Goal: Answer question/provide support

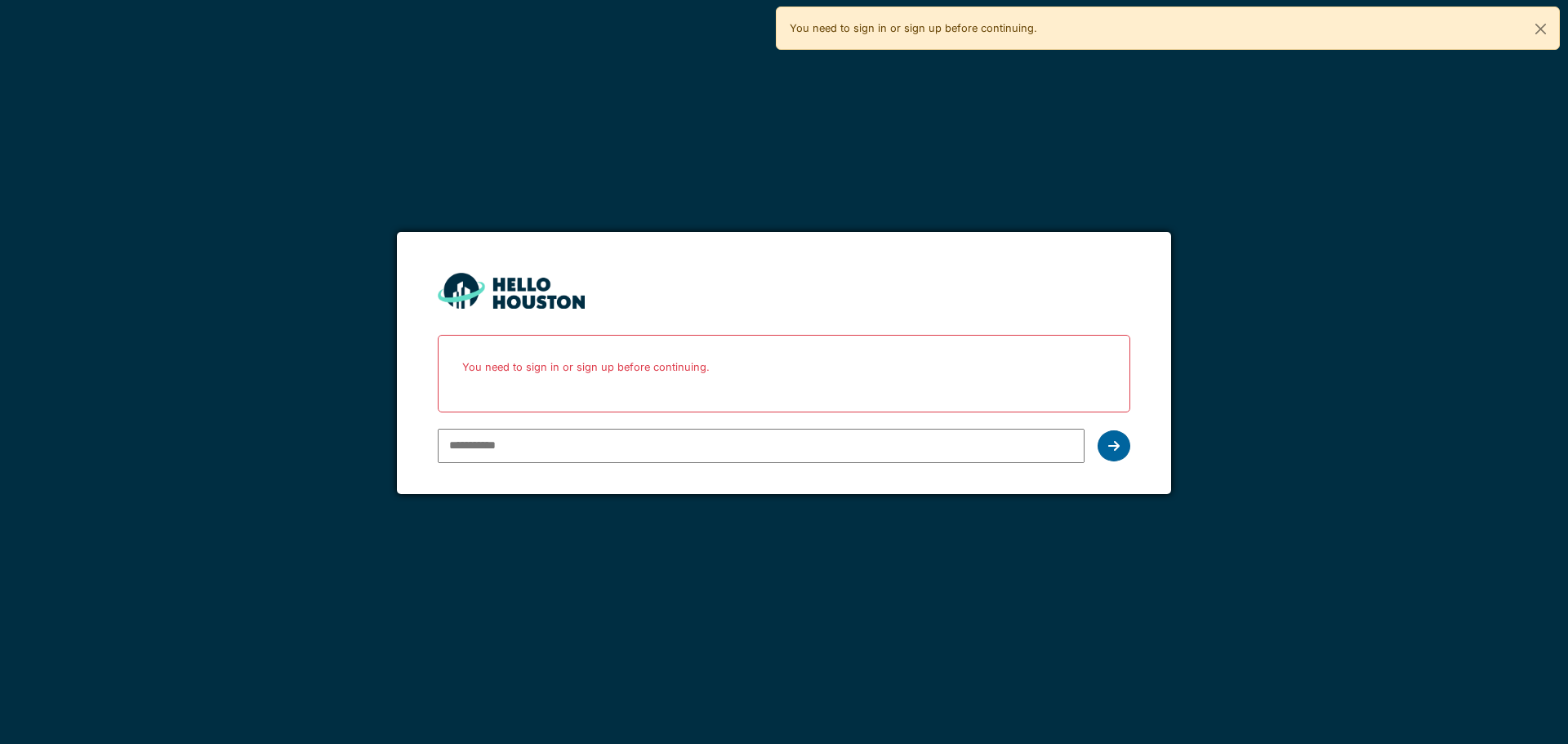
type input "**********"
click at [1106, 455] on div at bounding box center [1114, 445] width 33 height 31
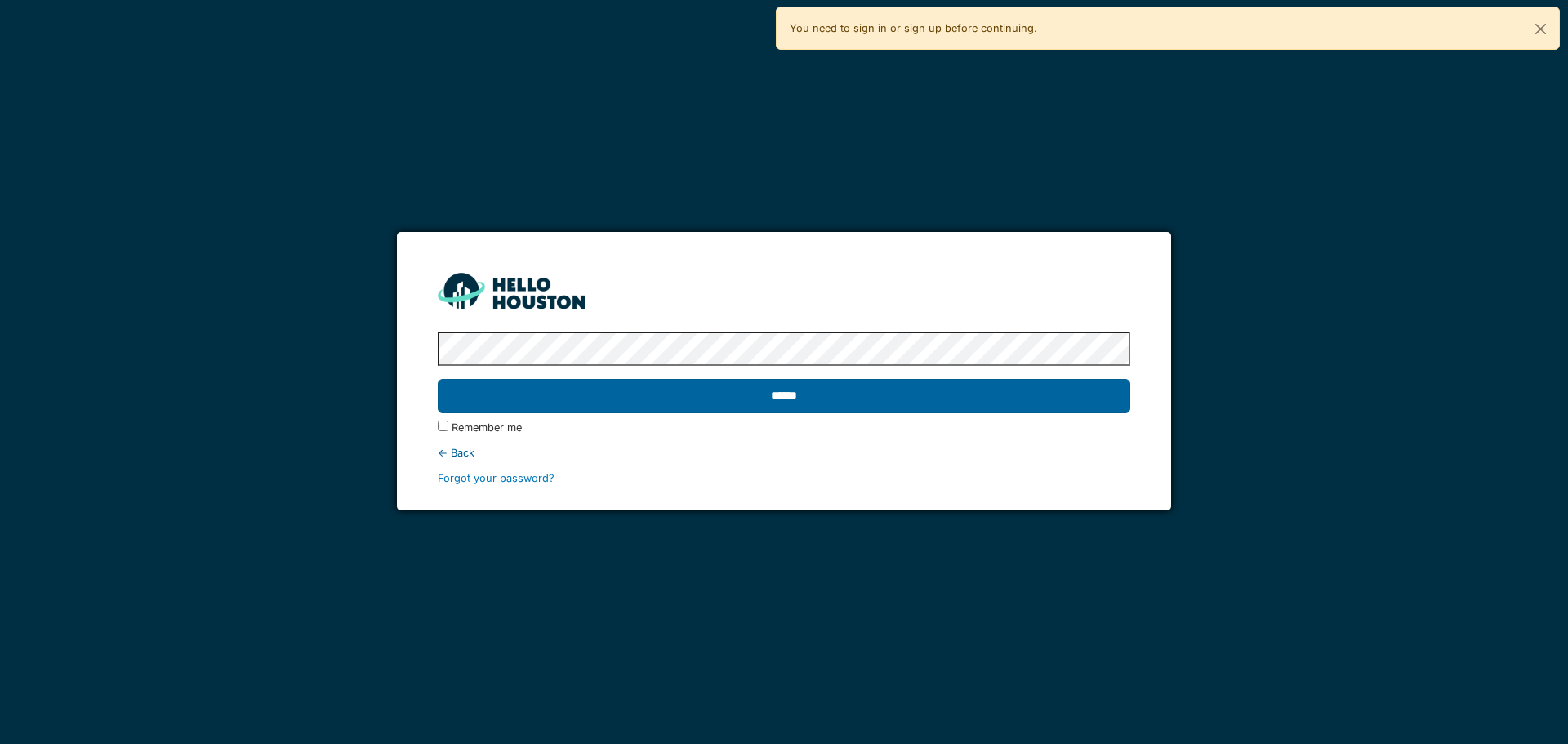
click at [783, 390] on input "******" at bounding box center [784, 395] width 692 height 34
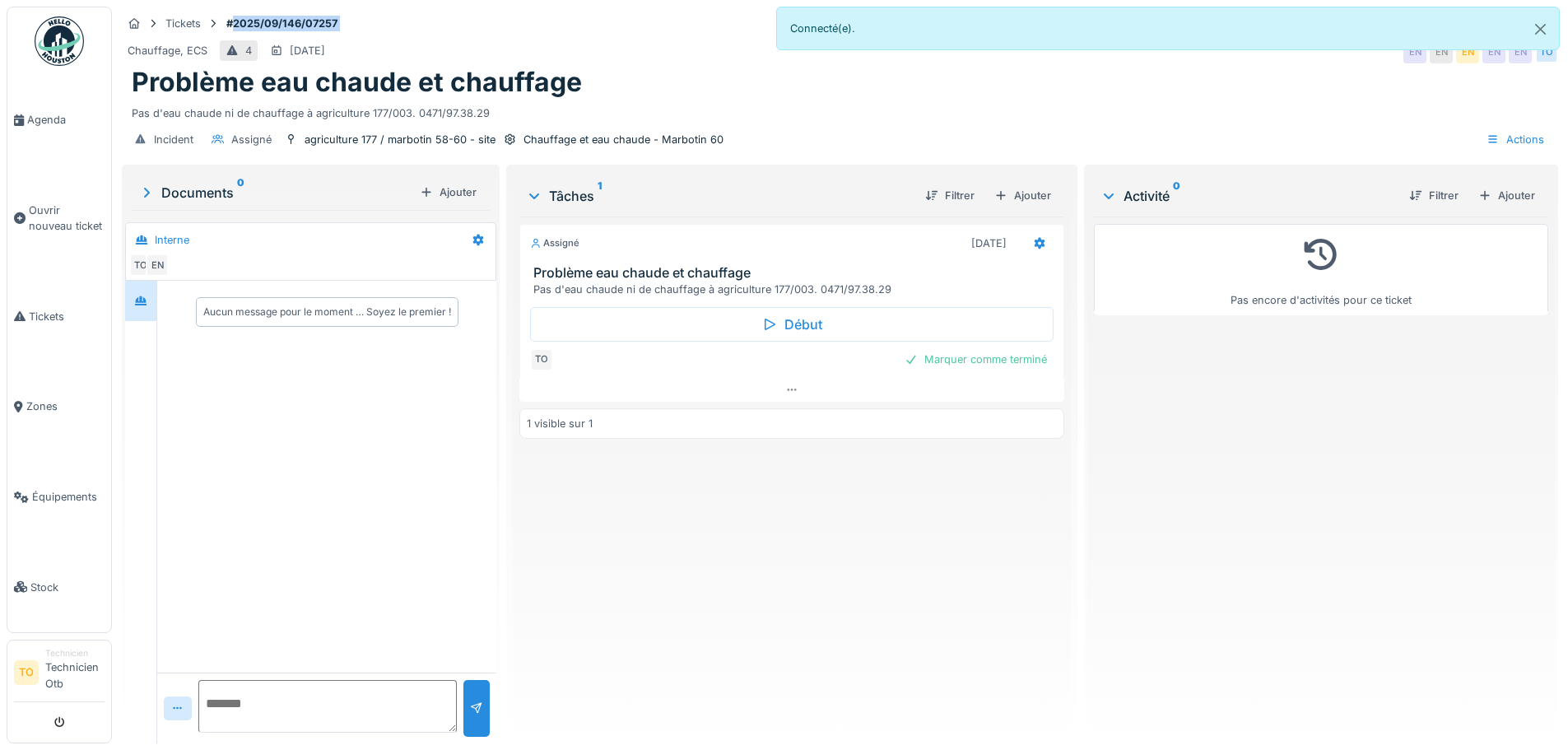
drag, startPoint x: 234, startPoint y: 22, endPoint x: 331, endPoint y: 29, distance: 97.3
click at [361, 33] on div "Tickets #2025/09/146/07257" at bounding box center [840, 23] width 1436 height 21
copy strong "2025/09/146/07257"
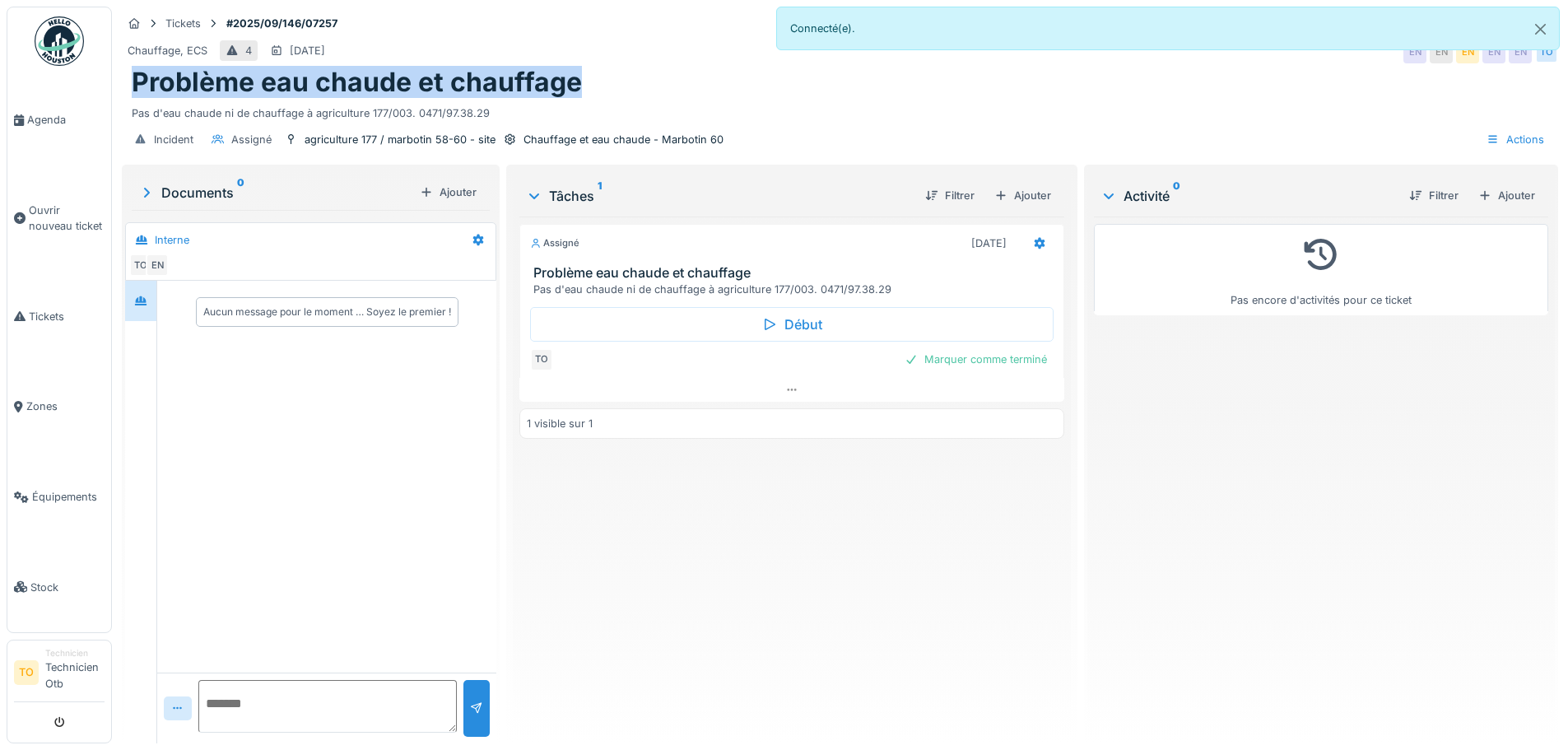
drag, startPoint x: 137, startPoint y: 82, endPoint x: 802, endPoint y: 87, distance: 665.0
click at [819, 90] on div "Problème eau chaude et chauffage" at bounding box center [840, 82] width 1417 height 31
copy h1 "Problème eau chaude et chauffage"
click at [235, 705] on textarea at bounding box center [328, 706] width 259 height 53
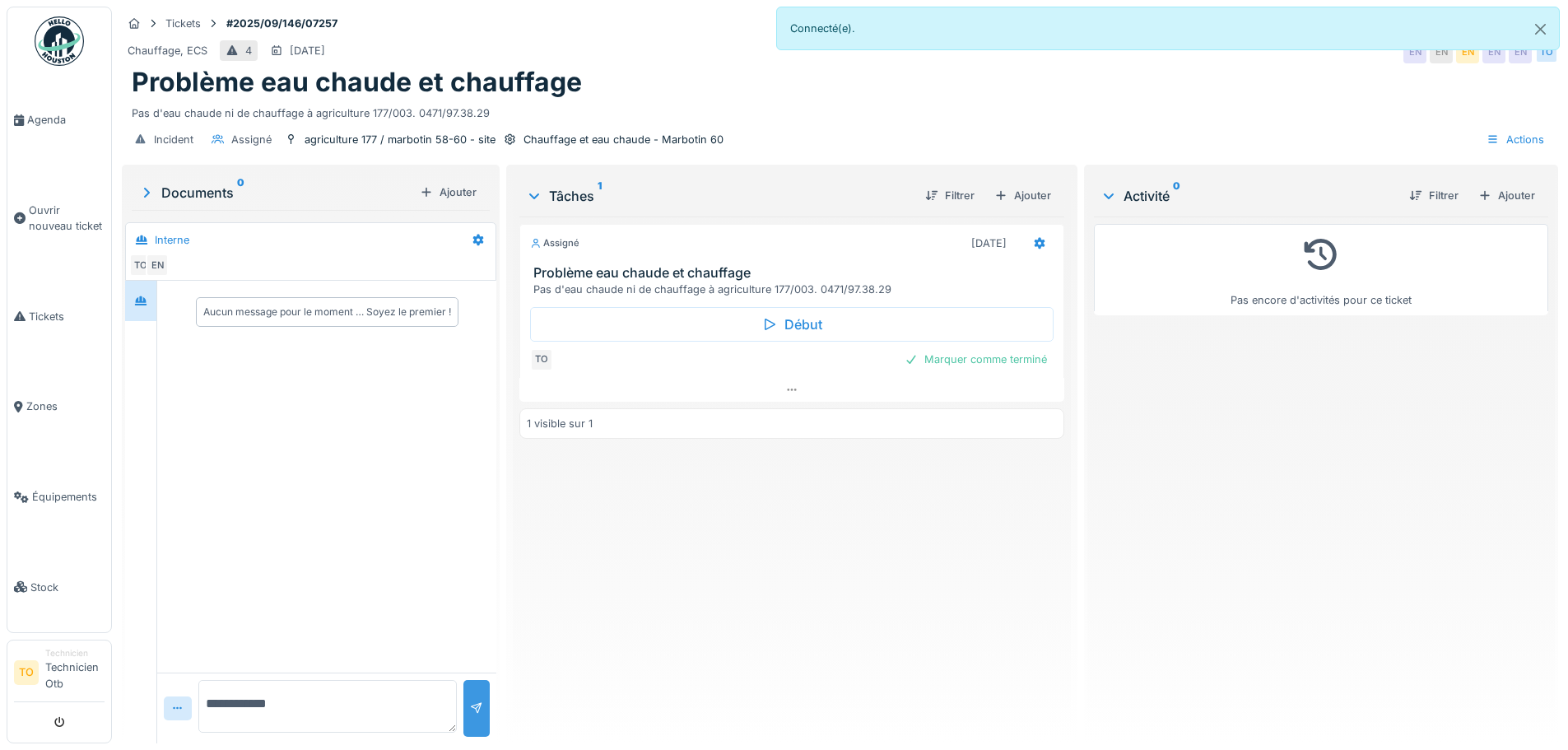
type textarea "**********"
click at [471, 707] on div at bounding box center [476, 707] width 13 height 15
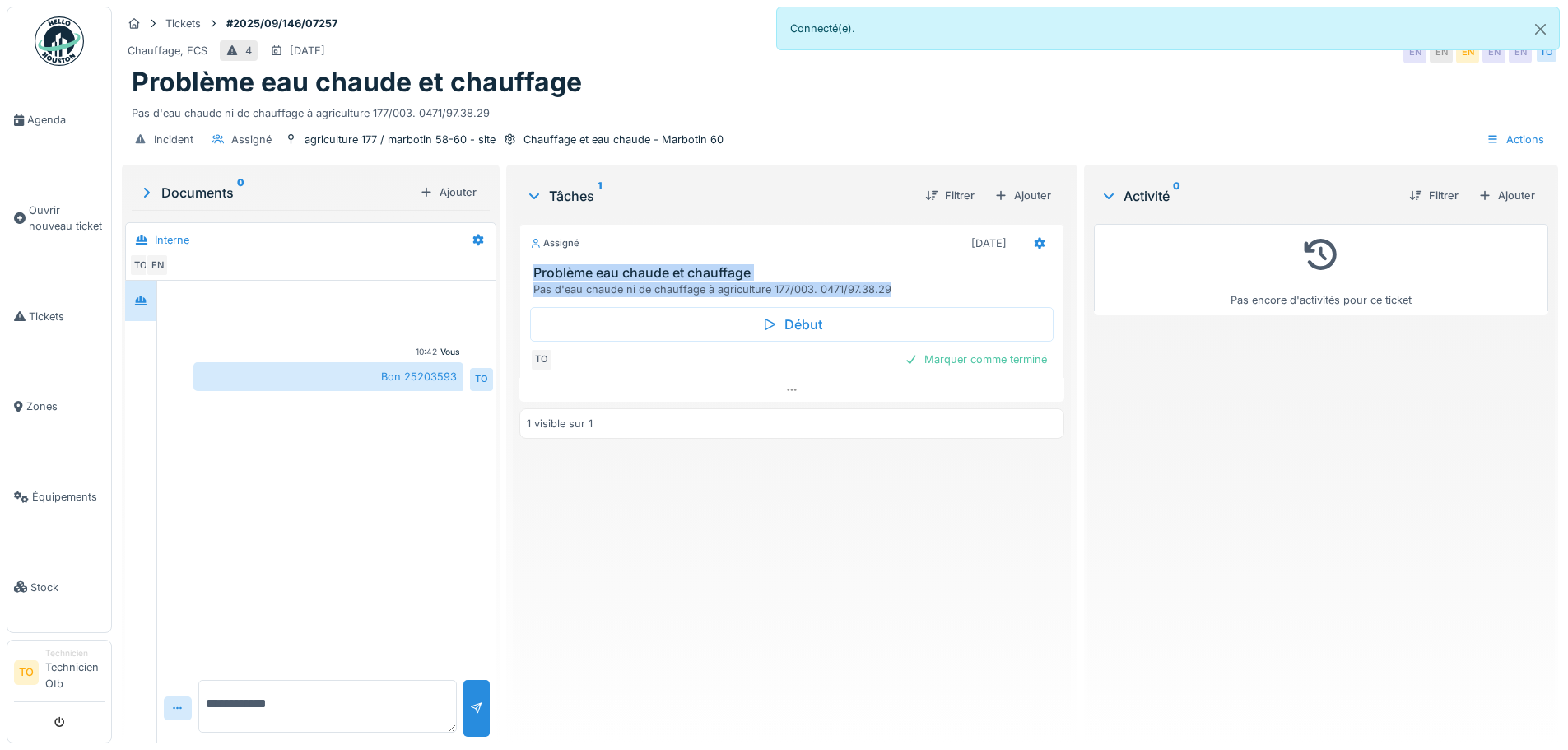
drag, startPoint x: 529, startPoint y: 271, endPoint x: 910, endPoint y: 287, distance: 381.3
click at [910, 287] on div "Problème eau chaude et chauffage Pas d'eau chaude ni de chauffage à agriculture…" at bounding box center [791, 280] width 543 height 31
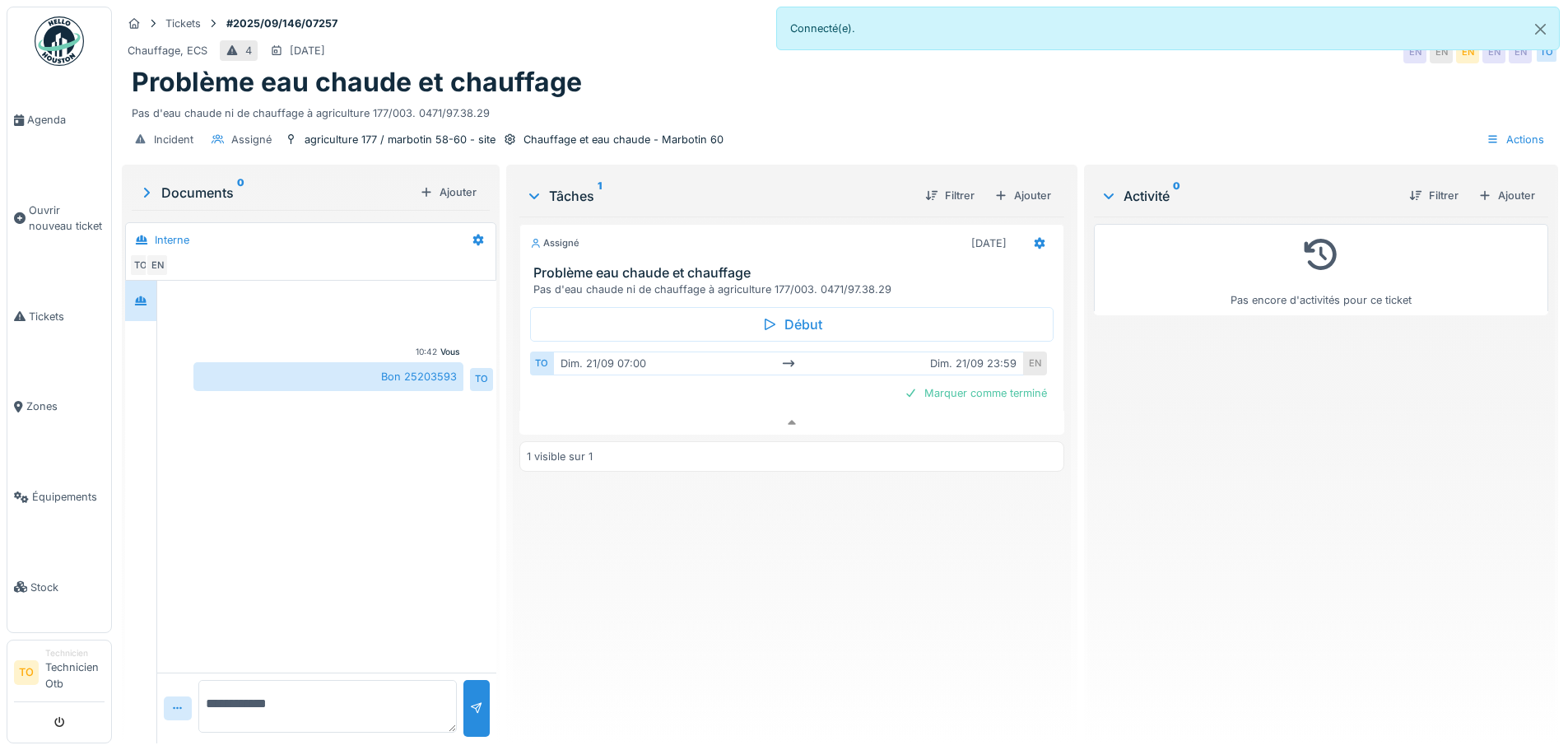
drag, startPoint x: 841, startPoint y: 287, endPoint x: 707, endPoint y: 272, distance: 134.8
click at [747, 281] on div "Pas d'eau chaude ni de chauffage à agriculture 177/003. 0471/97.38.29" at bounding box center [795, 289] width 523 height 15
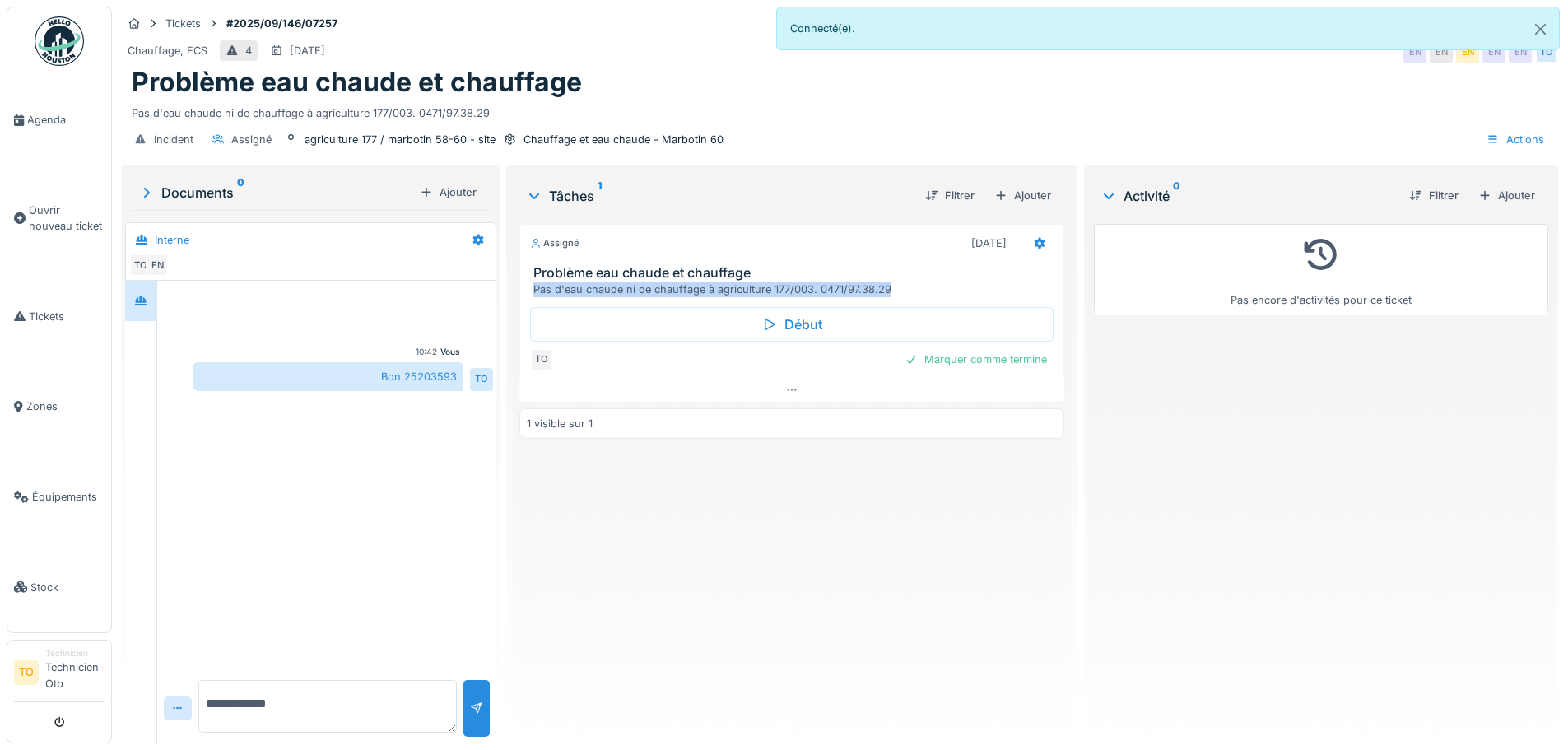
drag, startPoint x: 533, startPoint y: 279, endPoint x: 1047, endPoint y: 277, distance: 514.0
click at [1047, 277] on div "Problème eau chaude et chauffage Pas d'eau chaude ni de chauffage à agriculture…" at bounding box center [791, 280] width 543 height 31
copy div "Pas d'eau chaude ni de chauffage à agriculture 177/003. 0471/97.38.29"
click at [370, 700] on textarea "**********" at bounding box center [328, 706] width 259 height 53
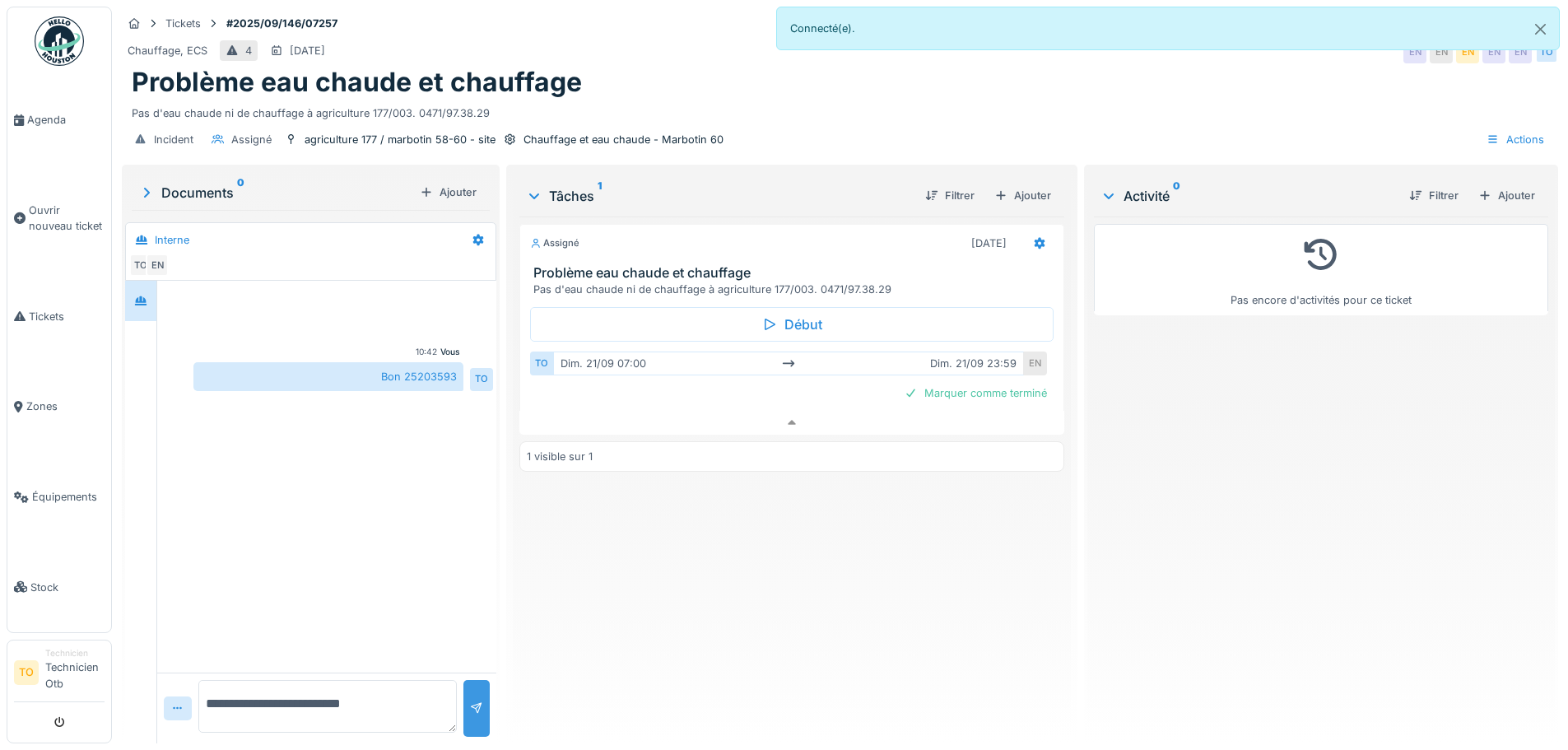
type textarea "**********"
drag, startPoint x: 469, startPoint y: 692, endPoint x: 442, endPoint y: 717, distance: 36.8
click at [470, 700] on div at bounding box center [476, 707] width 13 height 15
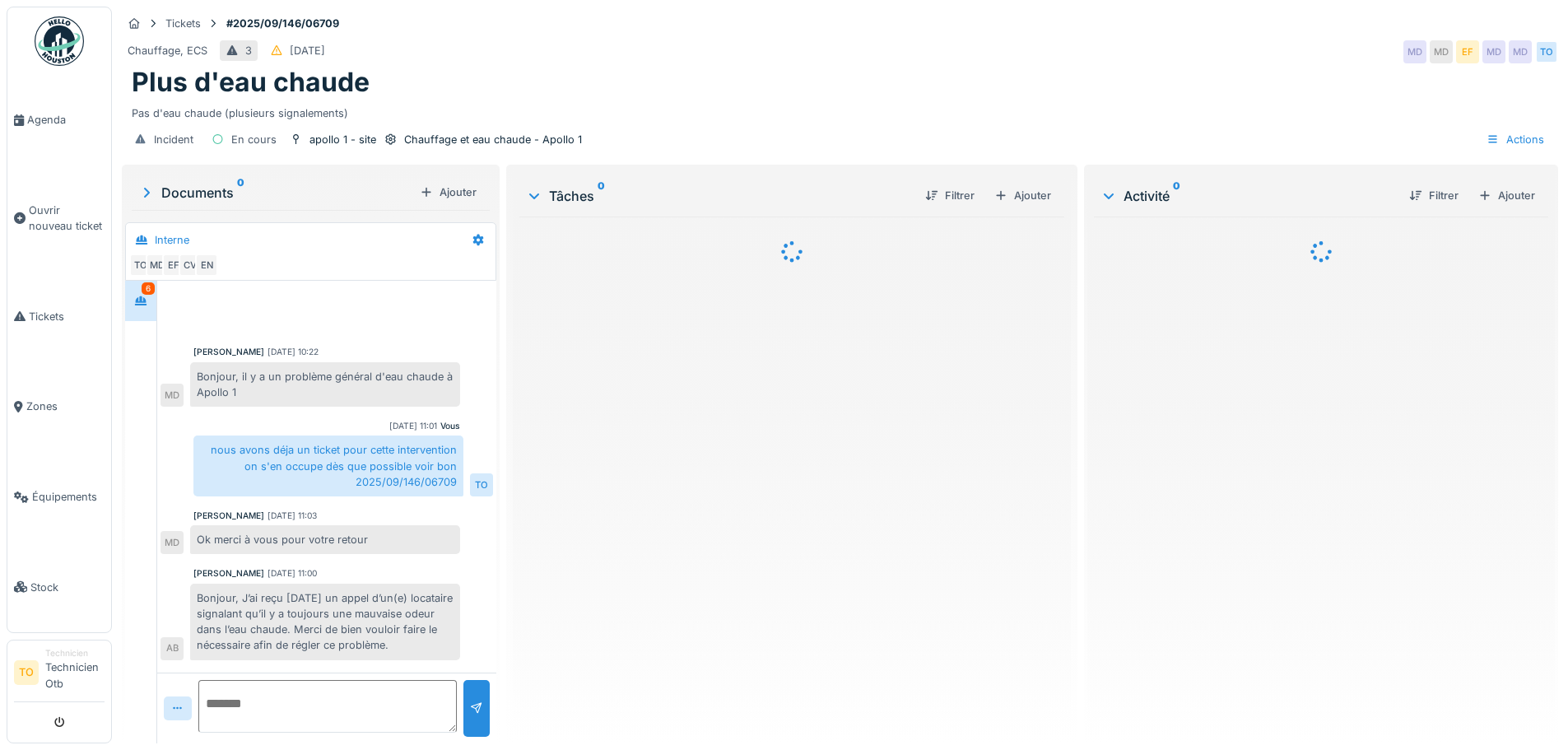
scroll to position [306, 0]
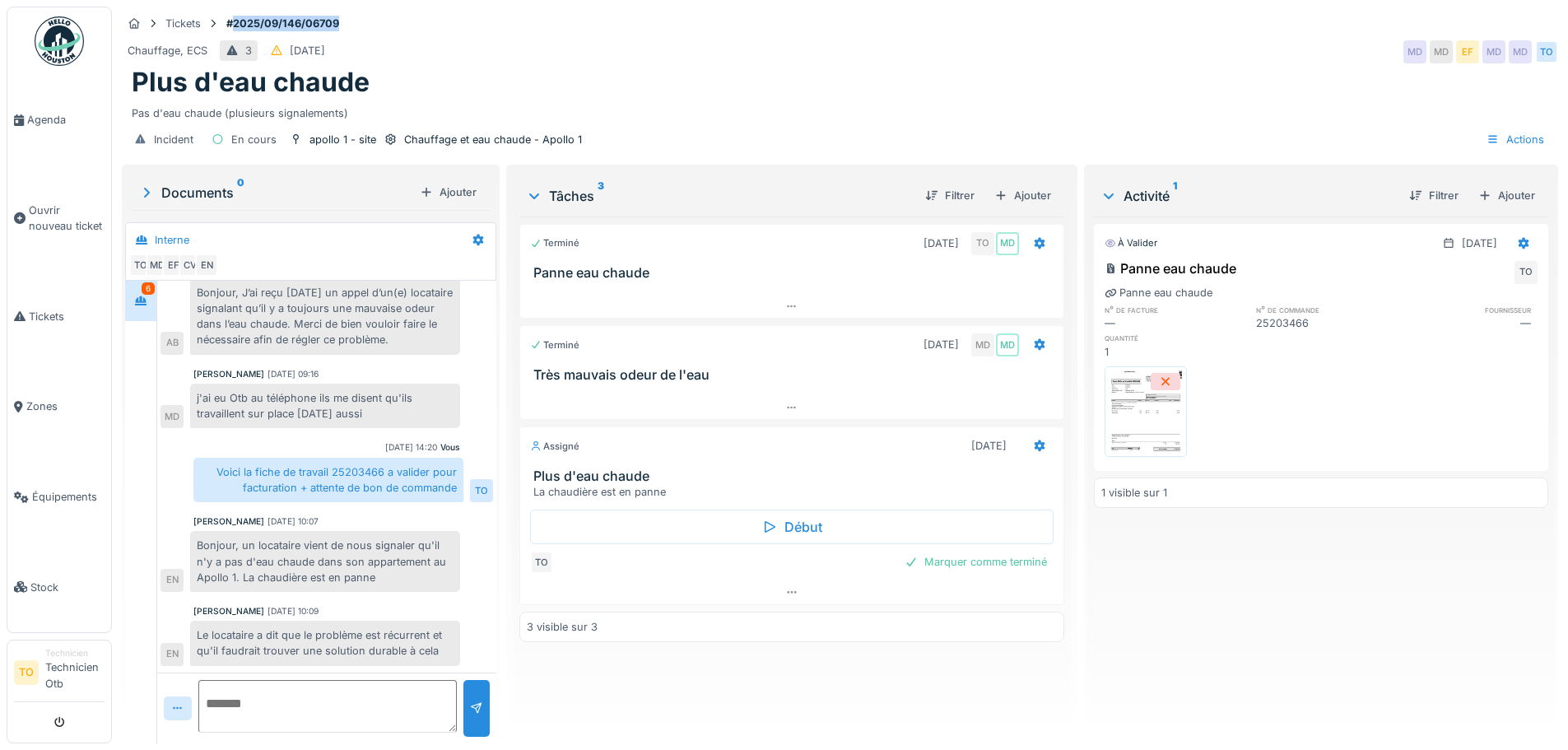
drag, startPoint x: 234, startPoint y: 25, endPoint x: 340, endPoint y: 25, distance: 106.0
click at [340, 25] on strong "#2025/09/146/06709" at bounding box center [282, 23] width 126 height 15
copy strong "2025/09/146/06709"
drag, startPoint x: 136, startPoint y: 81, endPoint x: 382, endPoint y: 90, distance: 246.2
click at [382, 90] on div "Plus d'eau chaude" at bounding box center [840, 82] width 1417 height 31
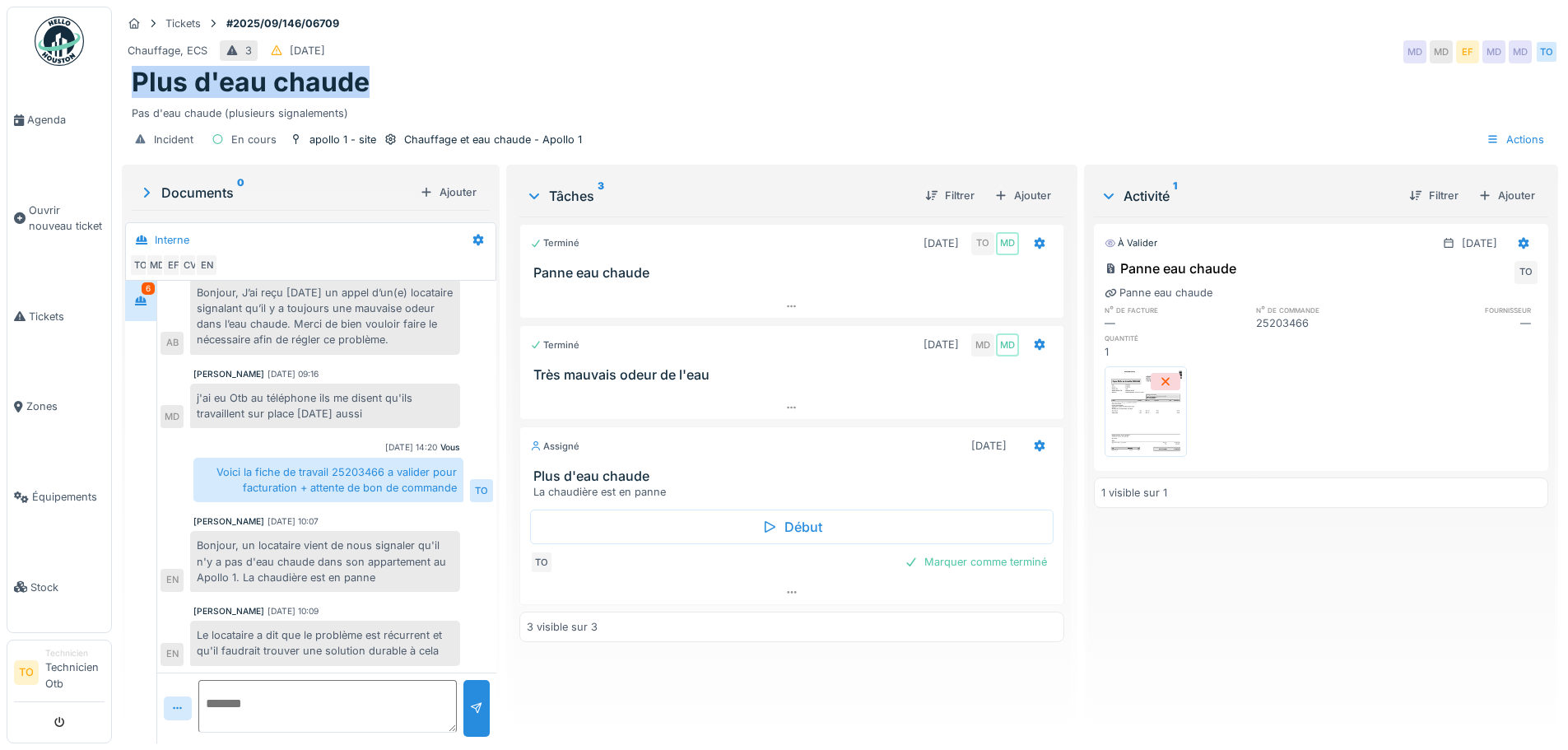
copy h1 "Plus d'eau chaude"
drag, startPoint x: 529, startPoint y: 478, endPoint x: 660, endPoint y: 487, distance: 131.3
click at [670, 489] on div "Plus d'eau chaude La chaudière est en panne" at bounding box center [791, 483] width 543 height 31
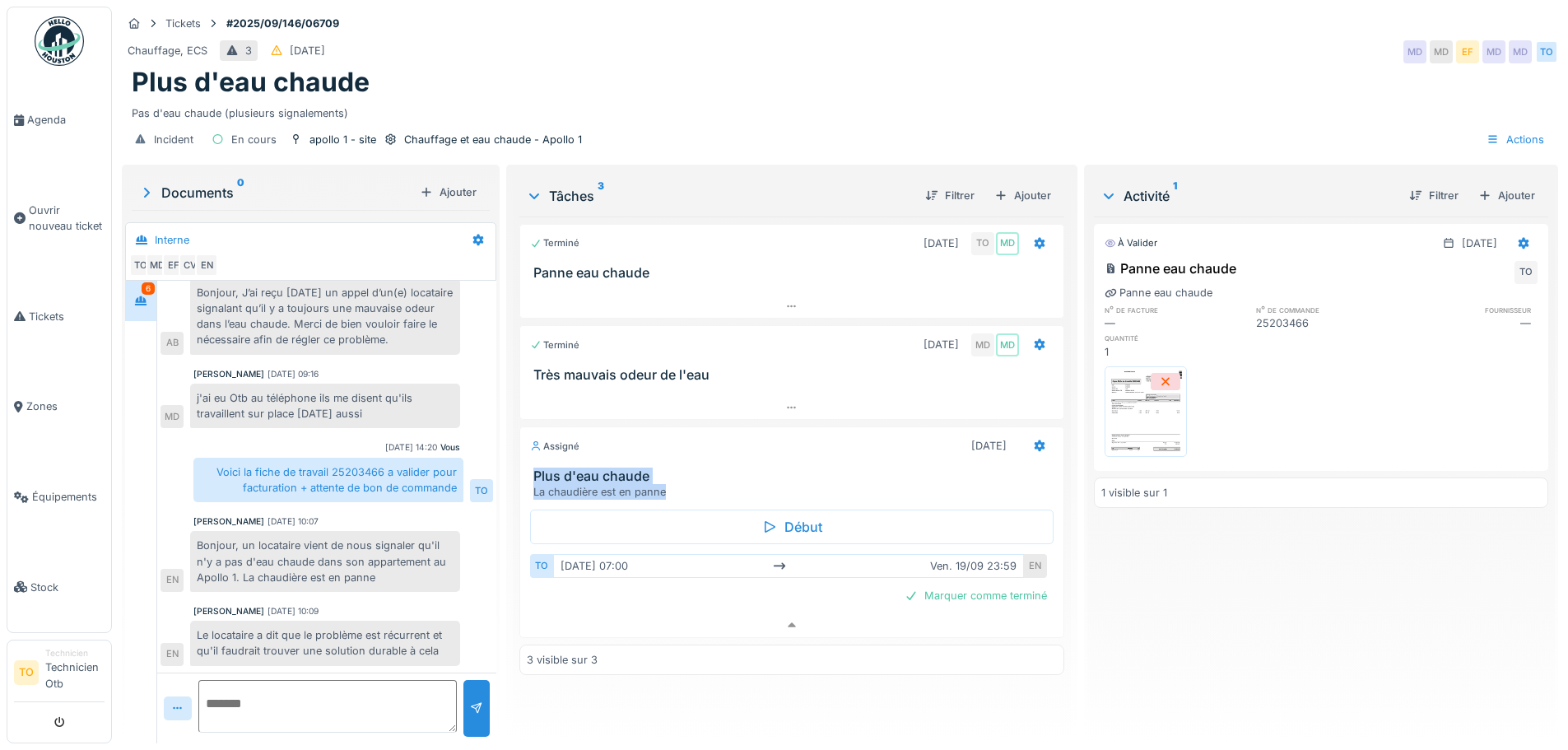
copy div "Plus d'eau chaude La chaudière est en panne"
click at [351, 680] on textarea at bounding box center [328, 706] width 259 height 53
click at [306, 702] on textarea "***" at bounding box center [328, 706] width 259 height 53
type textarea "**********"
click at [470, 700] on div at bounding box center [476, 707] width 13 height 15
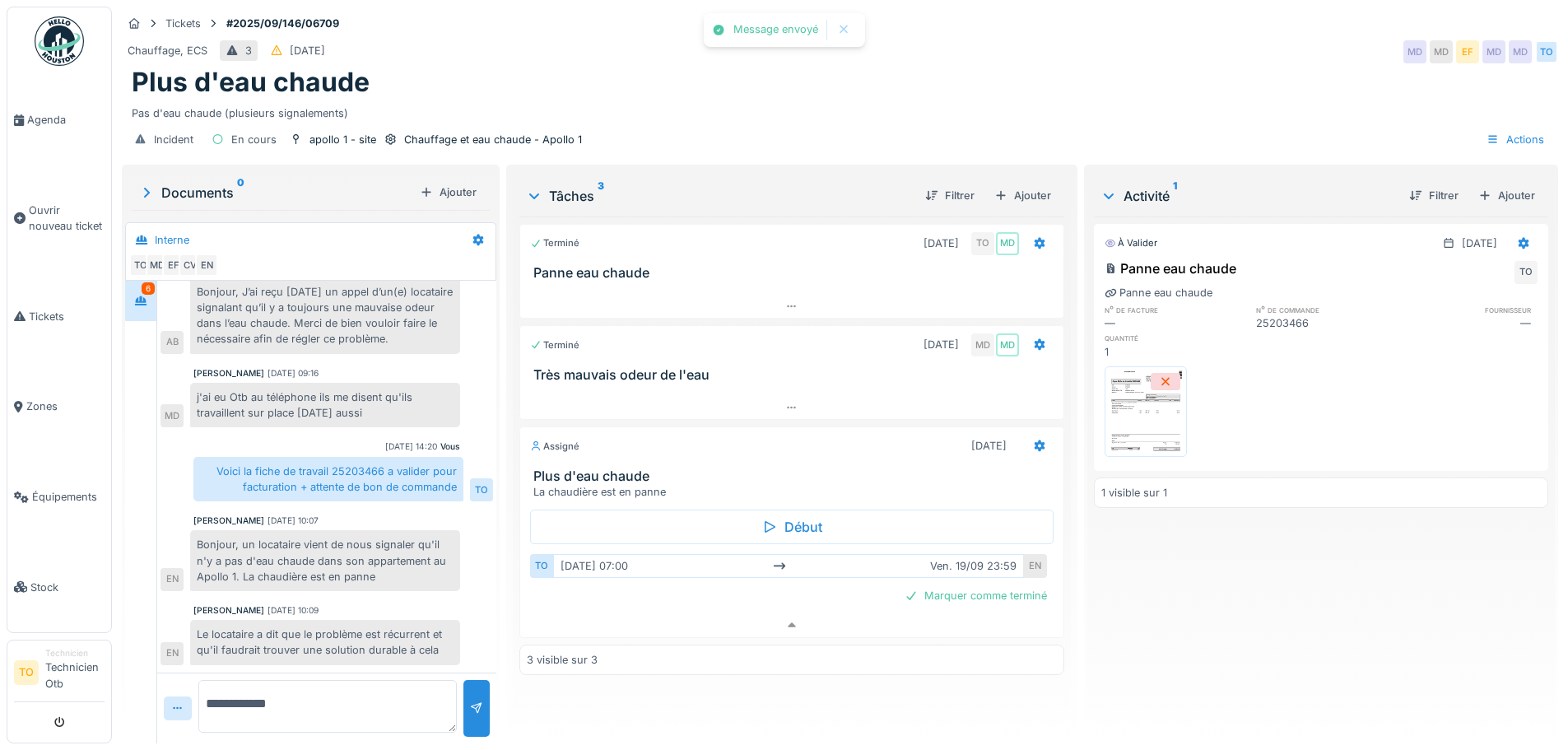
scroll to position [364, 0]
